Goal: Task Accomplishment & Management: Manage account settings

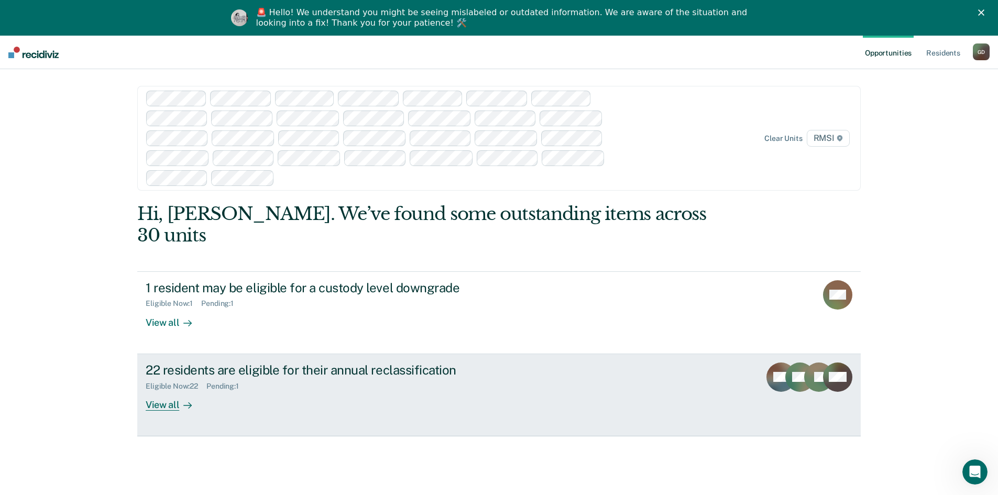
click at [167, 390] on link "22 residents are eligible for their annual reclassification Eligible Now : 22 P…" at bounding box center [498, 395] width 723 height 82
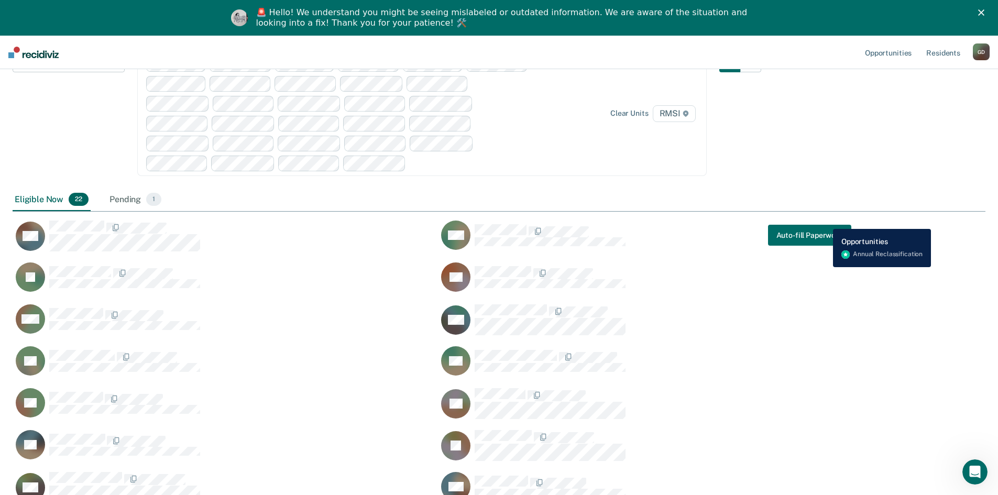
scroll to position [667, 965]
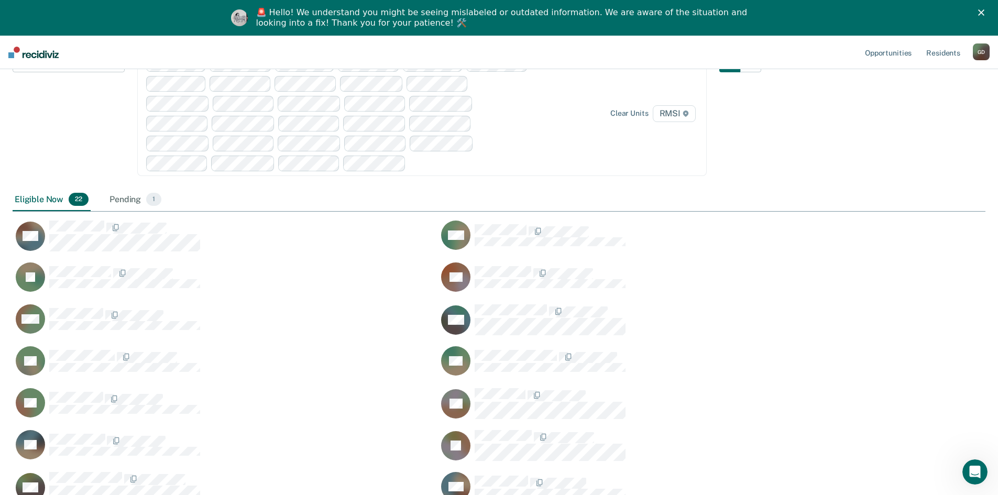
click at [121, 198] on div "Pending 1" at bounding box center [135, 200] width 56 height 23
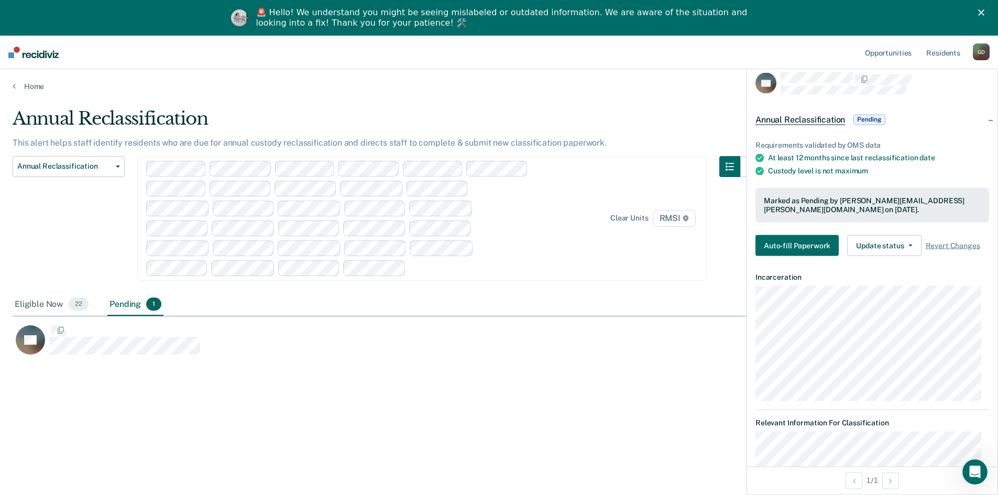
scroll to position [336, 965]
click at [83, 168] on span "Annual Reclassification" at bounding box center [64, 166] width 94 height 9
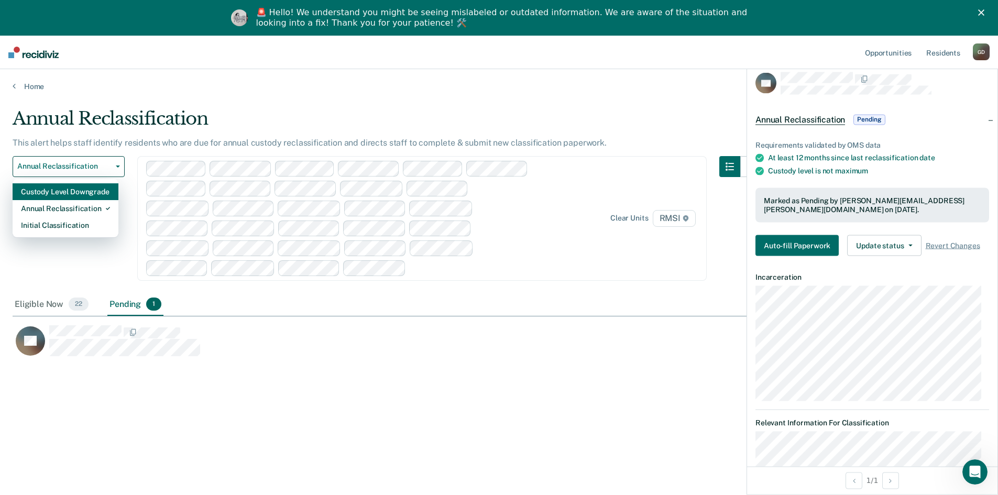
click at [80, 191] on div "Custody Level Downgrade" at bounding box center [65, 191] width 89 height 17
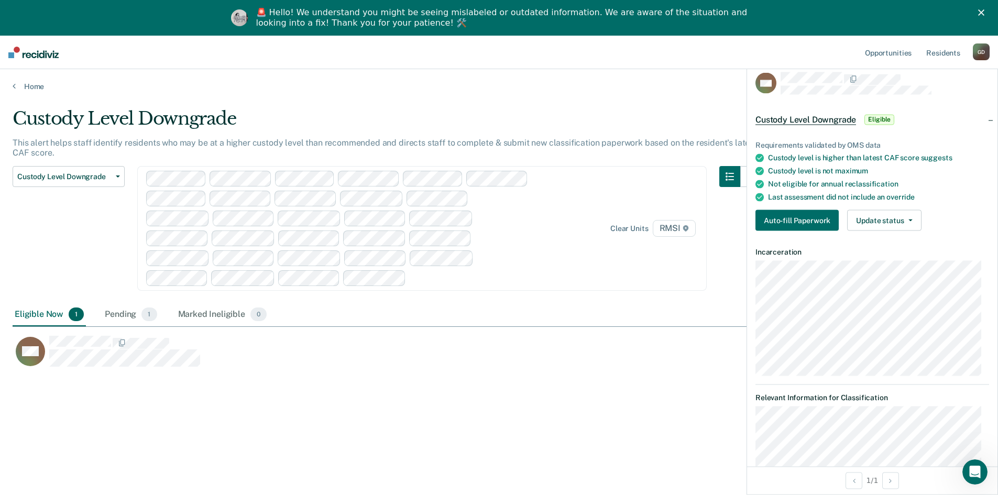
scroll to position [336, 965]
click at [54, 176] on span "Custody Level Downgrade" at bounding box center [64, 176] width 94 height 9
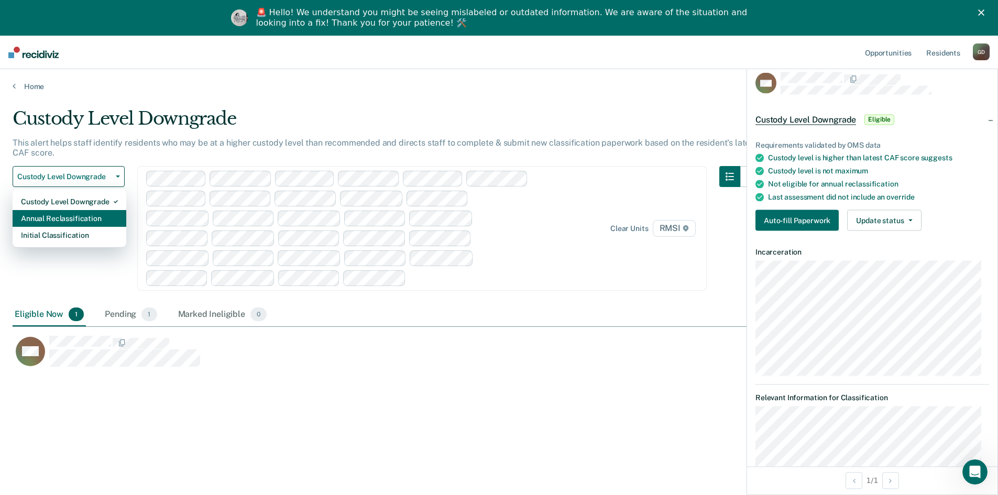
click at [53, 218] on div "Annual Reclassification" at bounding box center [69, 218] width 97 height 17
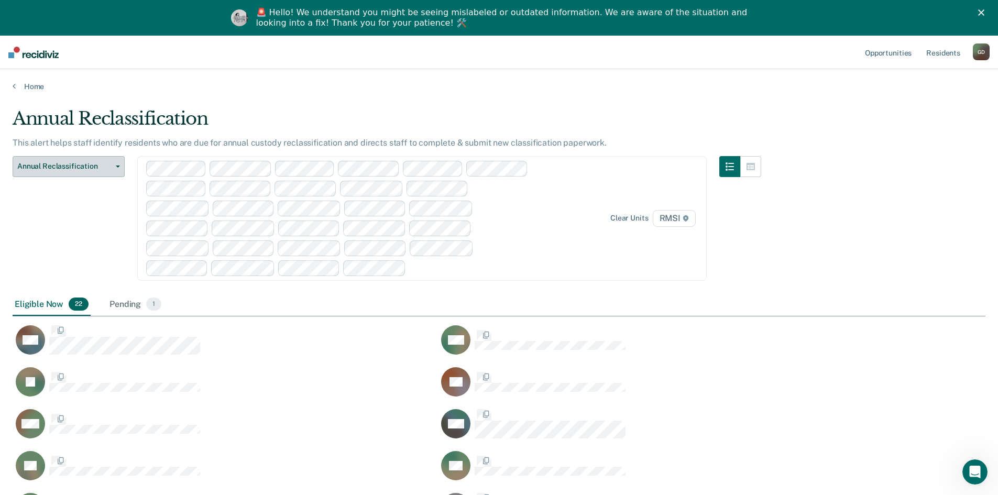
scroll to position [667, 965]
click at [71, 168] on span "Annual Reclassification" at bounding box center [64, 166] width 94 height 9
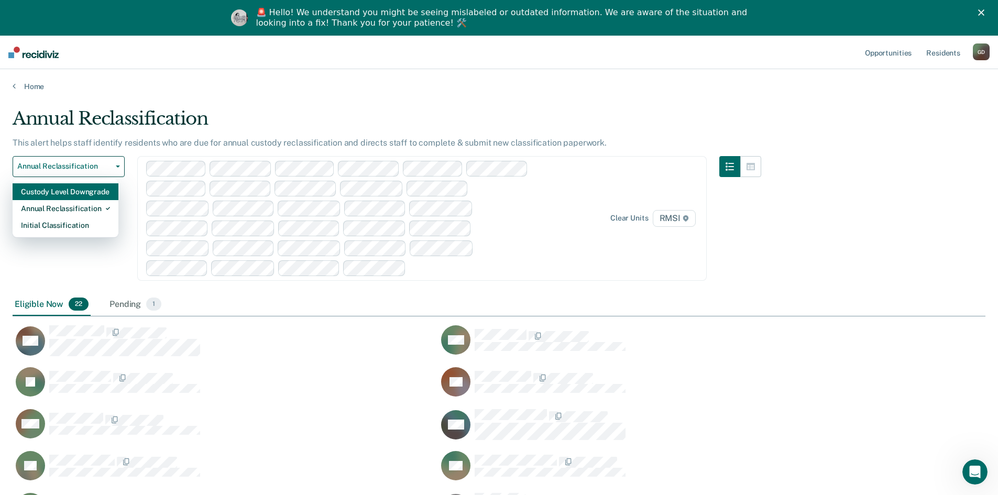
click at [65, 194] on div "Custody Level Downgrade" at bounding box center [65, 191] width 89 height 17
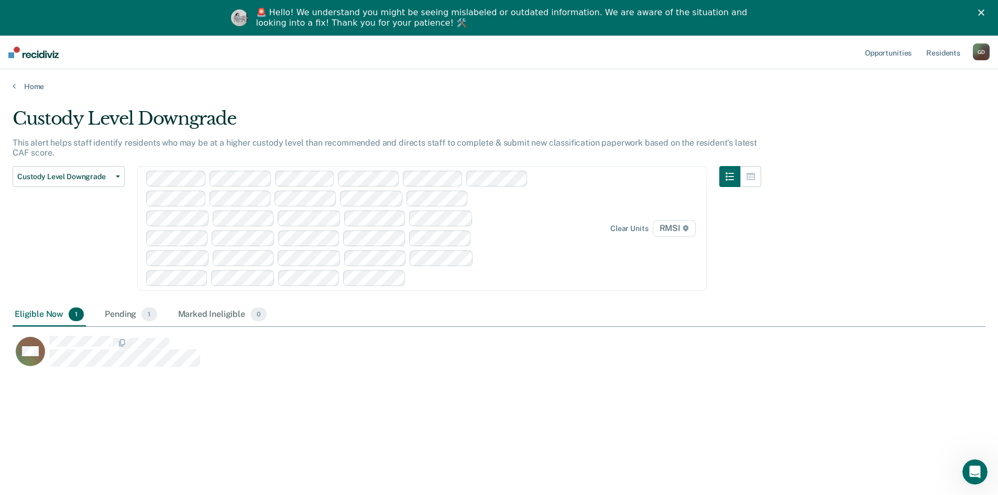
scroll to position [336, 965]
click at [62, 172] on button "Custody Level Downgrade" at bounding box center [69, 176] width 112 height 21
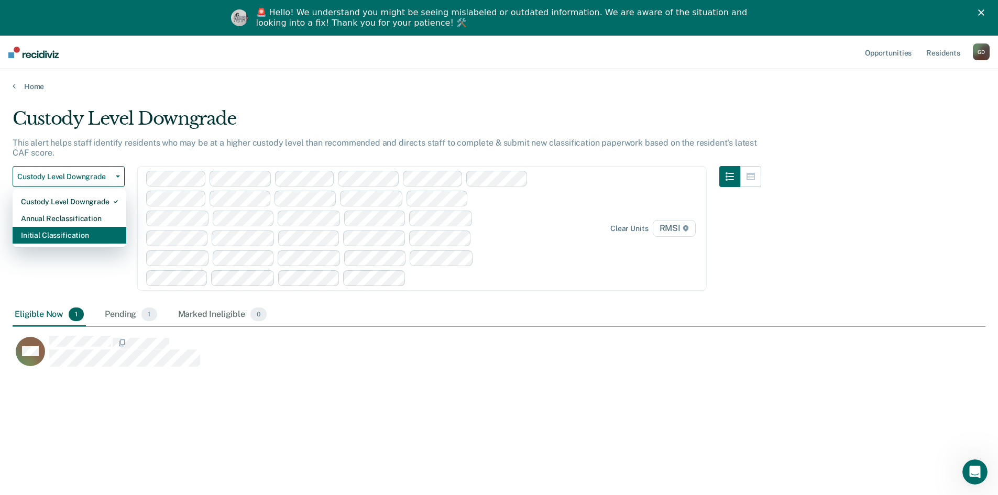
click at [55, 239] on div "Initial Classification" at bounding box center [69, 235] width 97 height 17
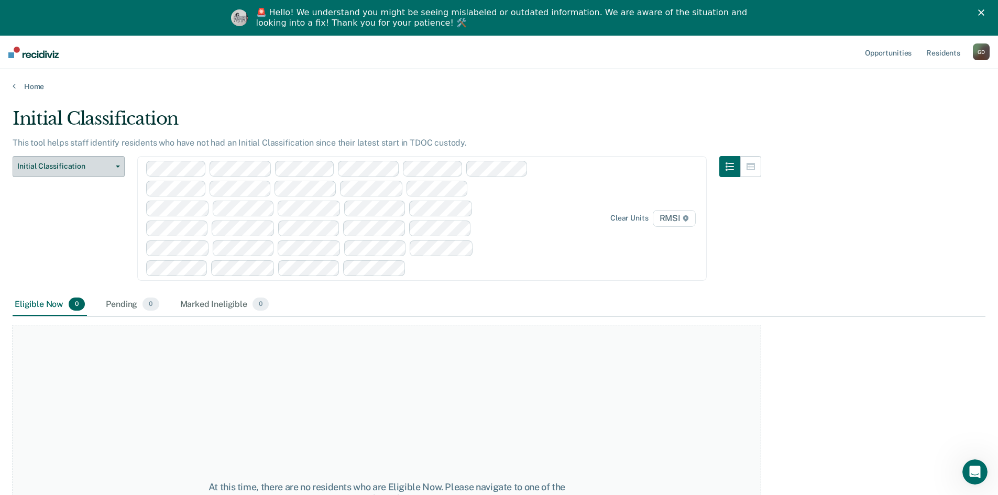
click at [46, 163] on span "Initial Classification" at bounding box center [64, 166] width 94 height 9
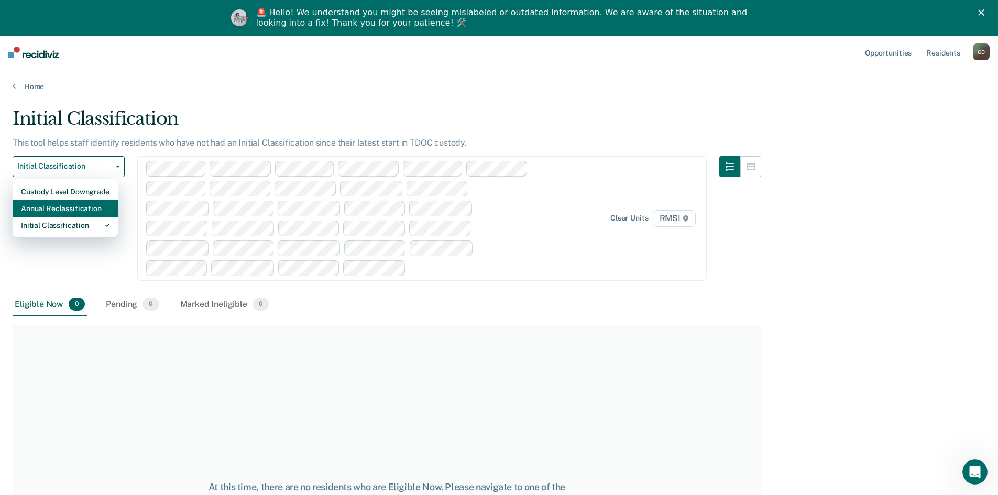
click at [45, 214] on div "Annual Reclassification" at bounding box center [65, 208] width 89 height 17
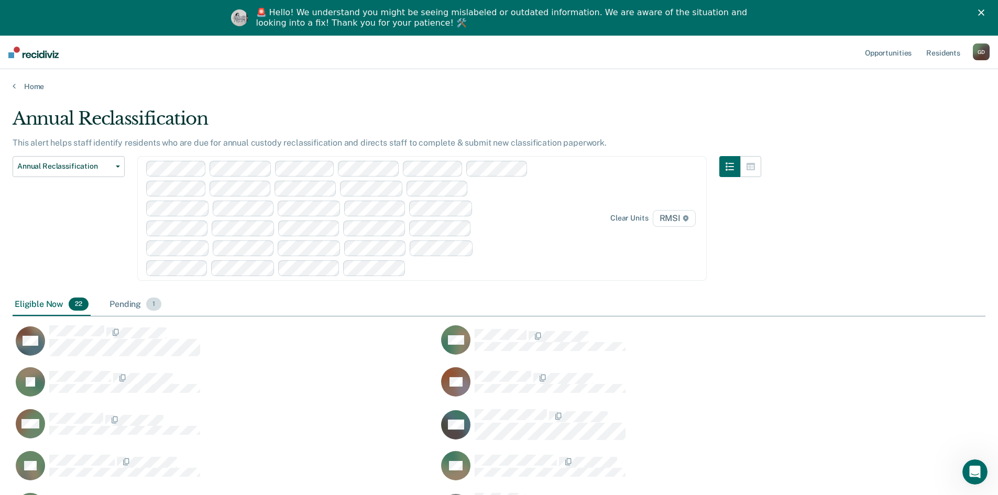
click at [119, 304] on div "Pending 1" at bounding box center [135, 304] width 56 height 23
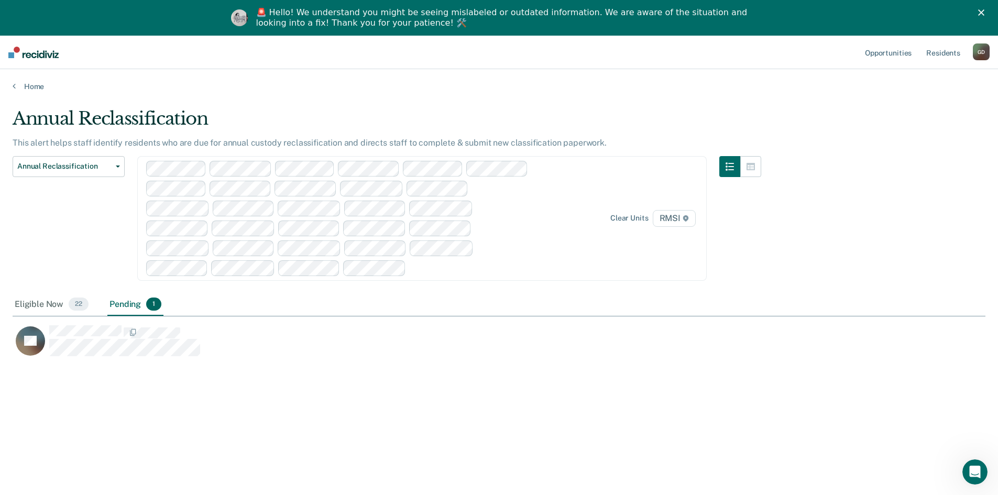
scroll to position [336, 965]
click at [124, 304] on div "Pending 1" at bounding box center [135, 304] width 56 height 23
click at [76, 306] on span "22" at bounding box center [79, 304] width 20 height 14
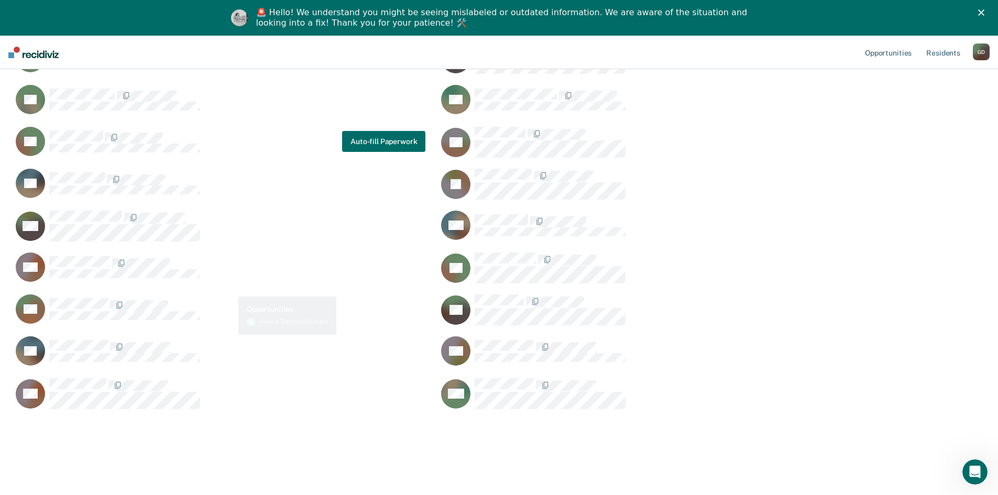
scroll to position [0, 0]
